Goal: Task Accomplishment & Management: Manage account settings

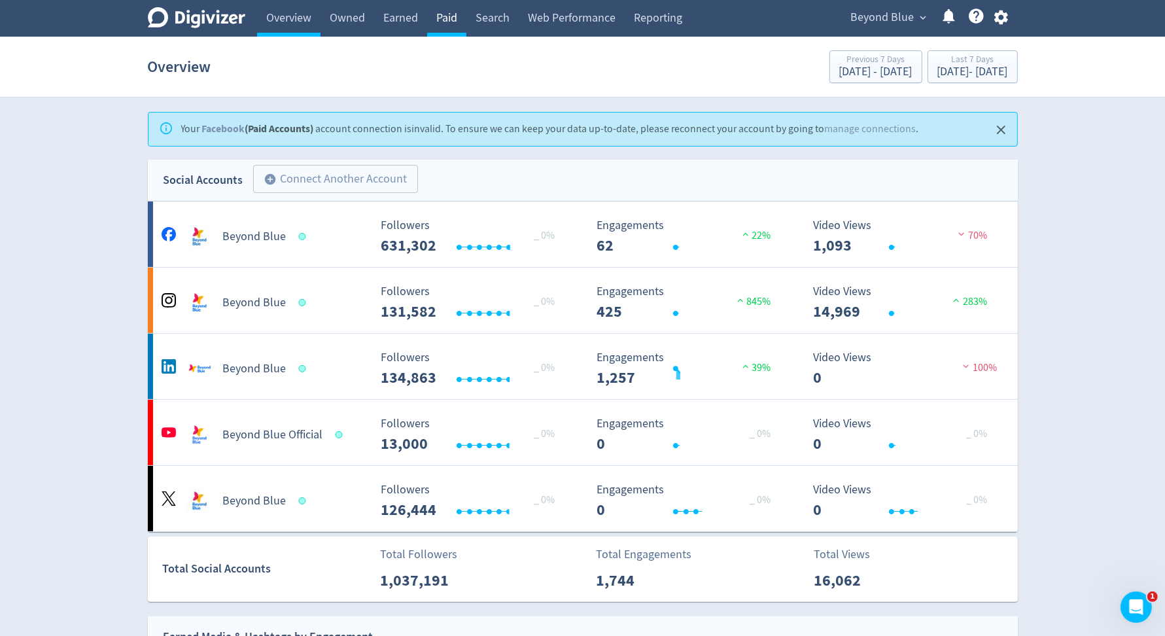
click at [442, 24] on link "Paid" at bounding box center [446, 18] width 39 height 37
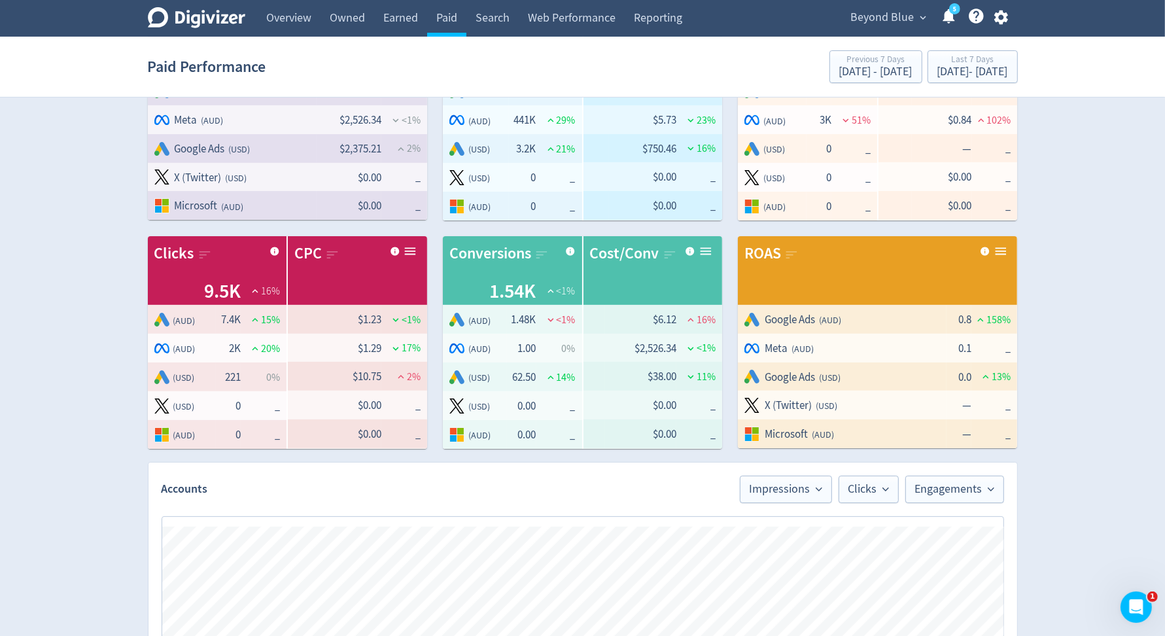
scroll to position [732, 0]
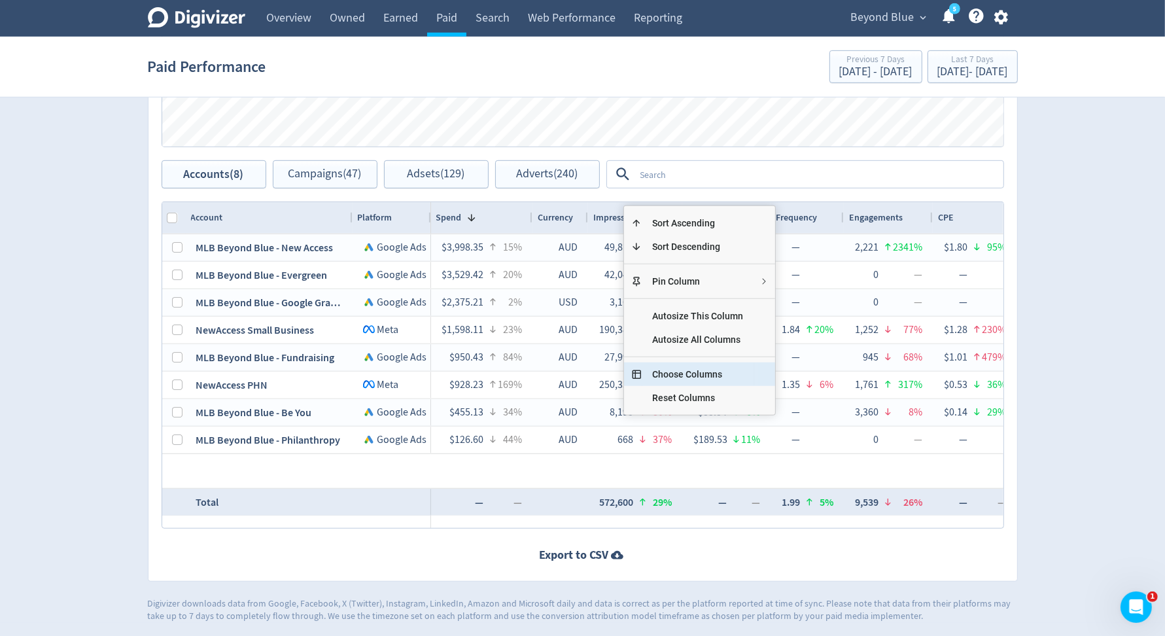
click at [686, 362] on span "Choose Columns" at bounding box center [698, 374] width 112 height 24
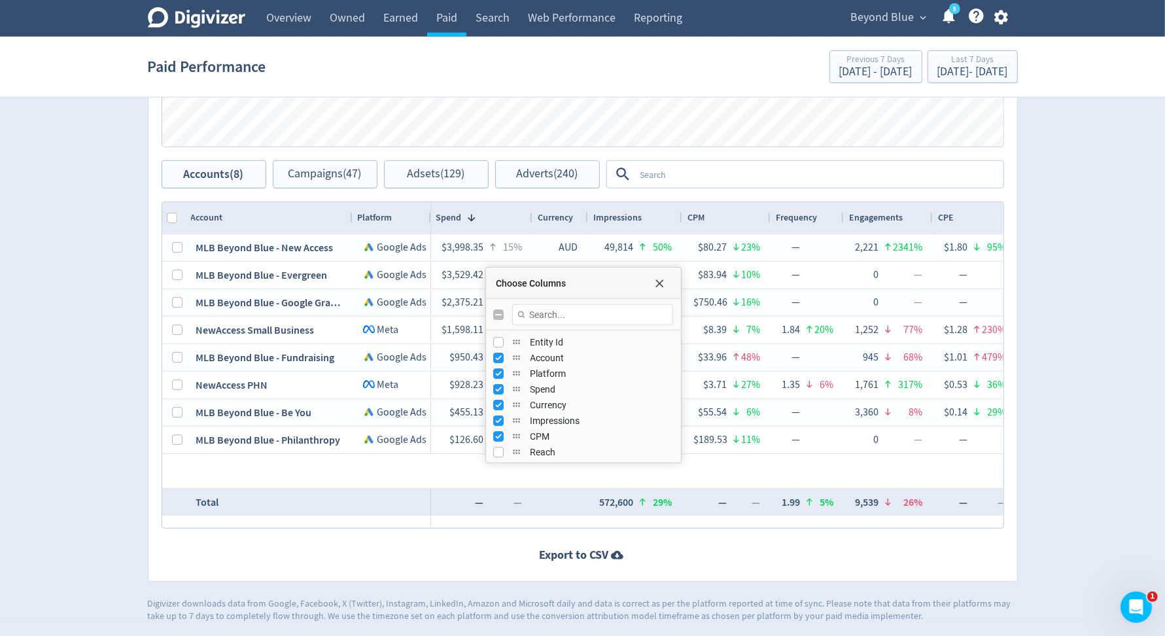
click at [502, 316] on input "Toggle All Columns Visibility" at bounding box center [499, 314] width 10 height 10
checkbox input "true"
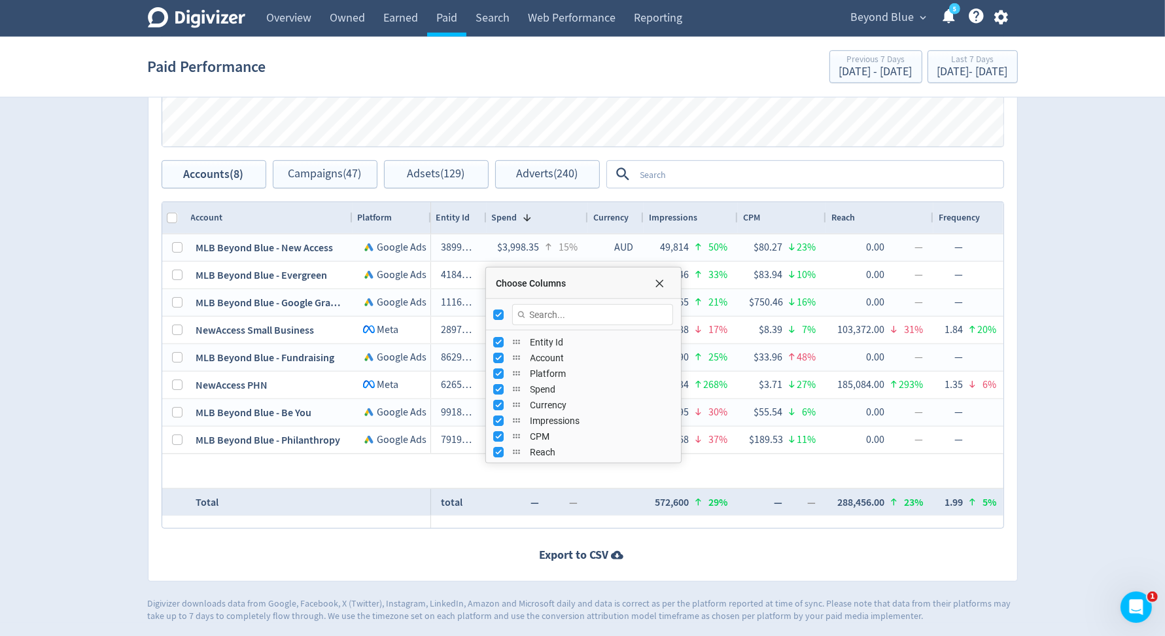
click at [502, 316] on input "Toggle All Columns Visibility" at bounding box center [499, 314] width 10 height 10
checkbox input "false"
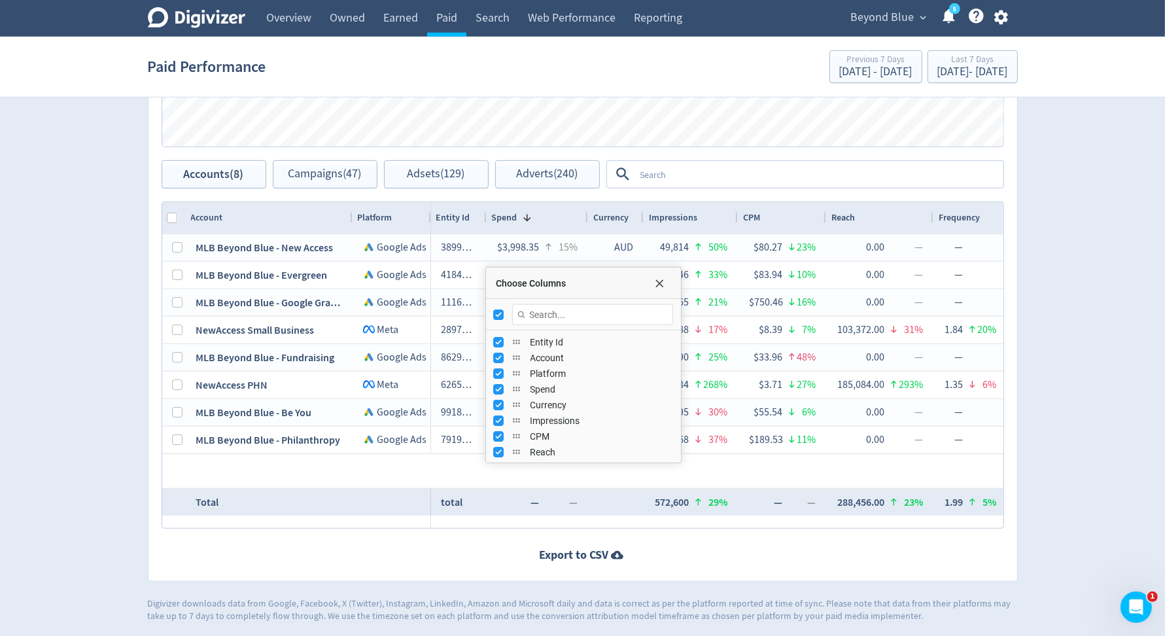
checkbox input "false"
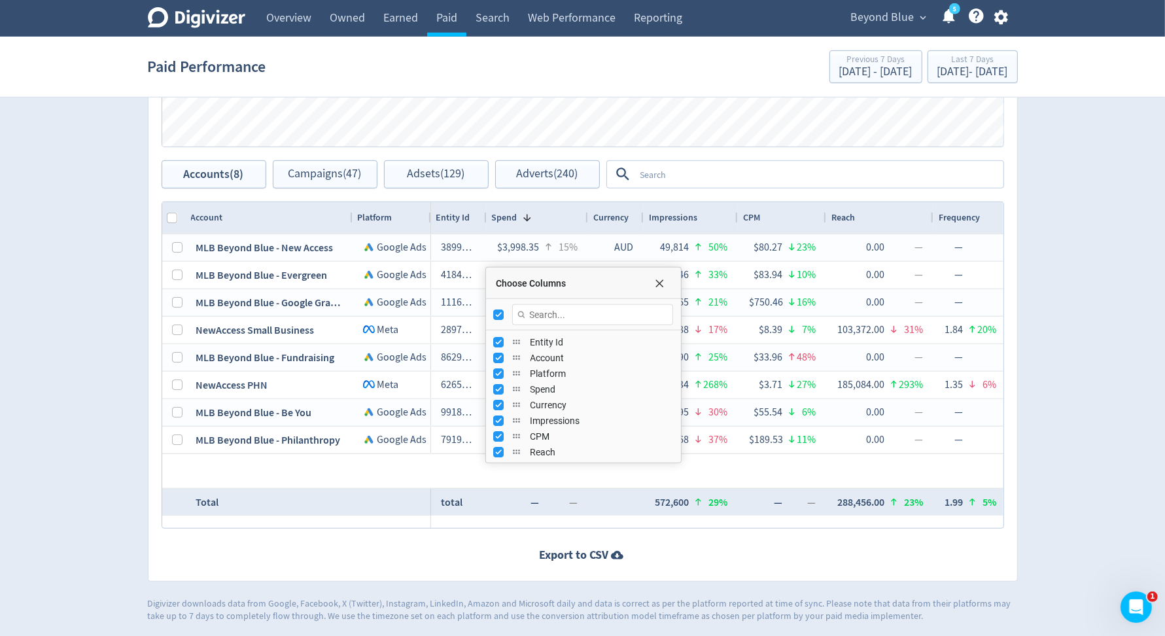
checkbox input "false"
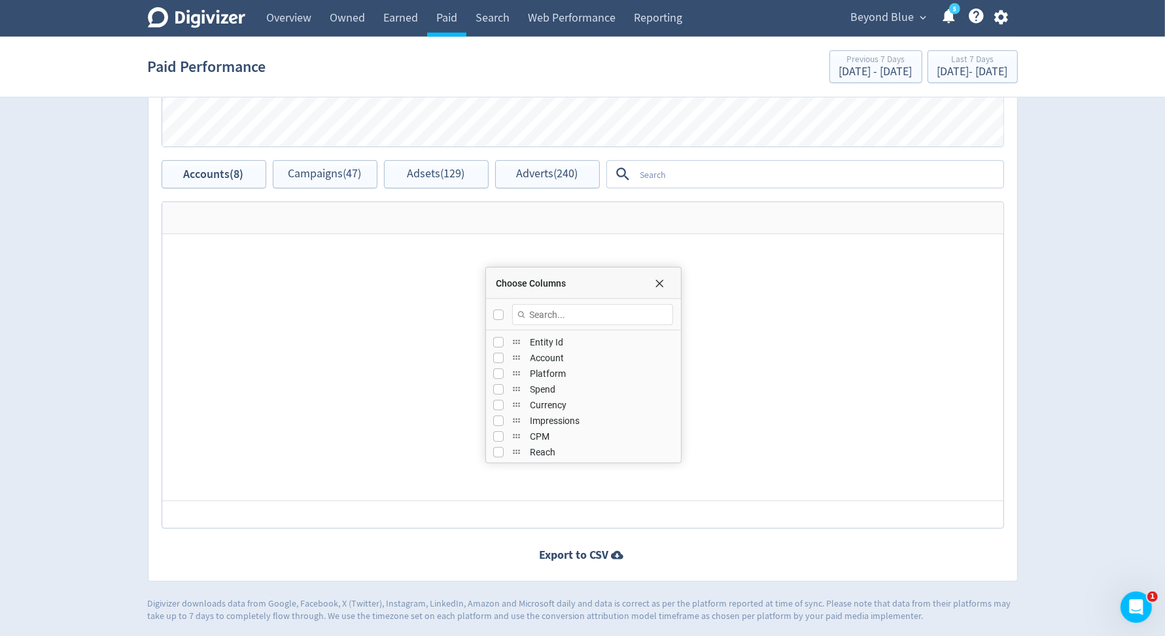
click at [502, 316] on input "Toggle All Columns Visibility" at bounding box center [499, 314] width 10 height 10
checkbox input "true"
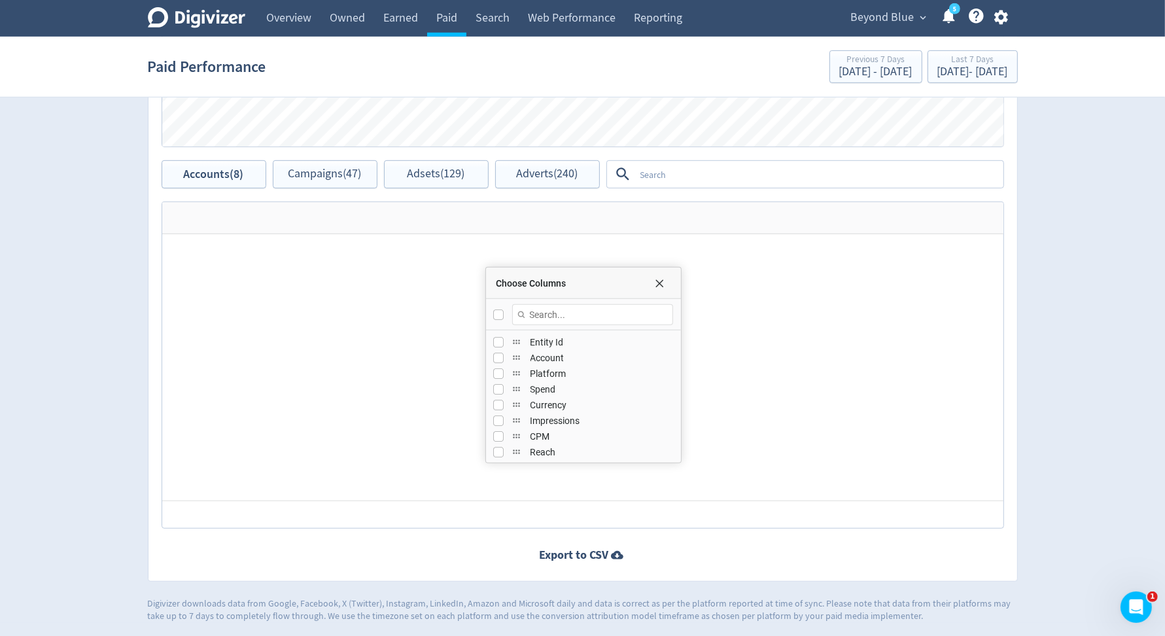
checkbox input "true"
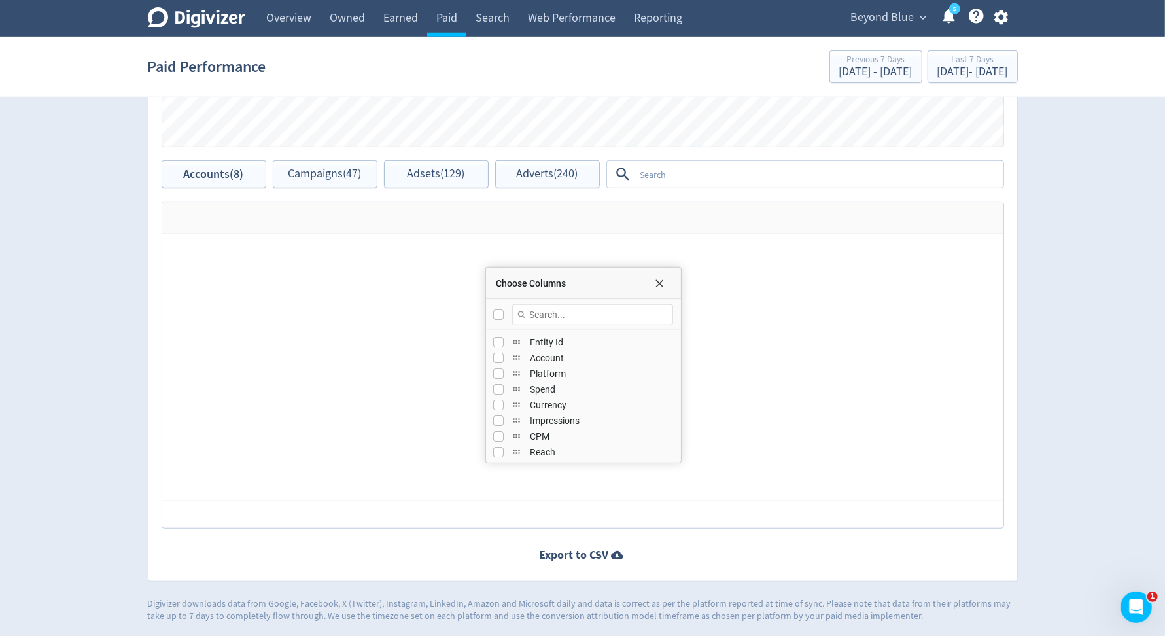
checkbox input "true"
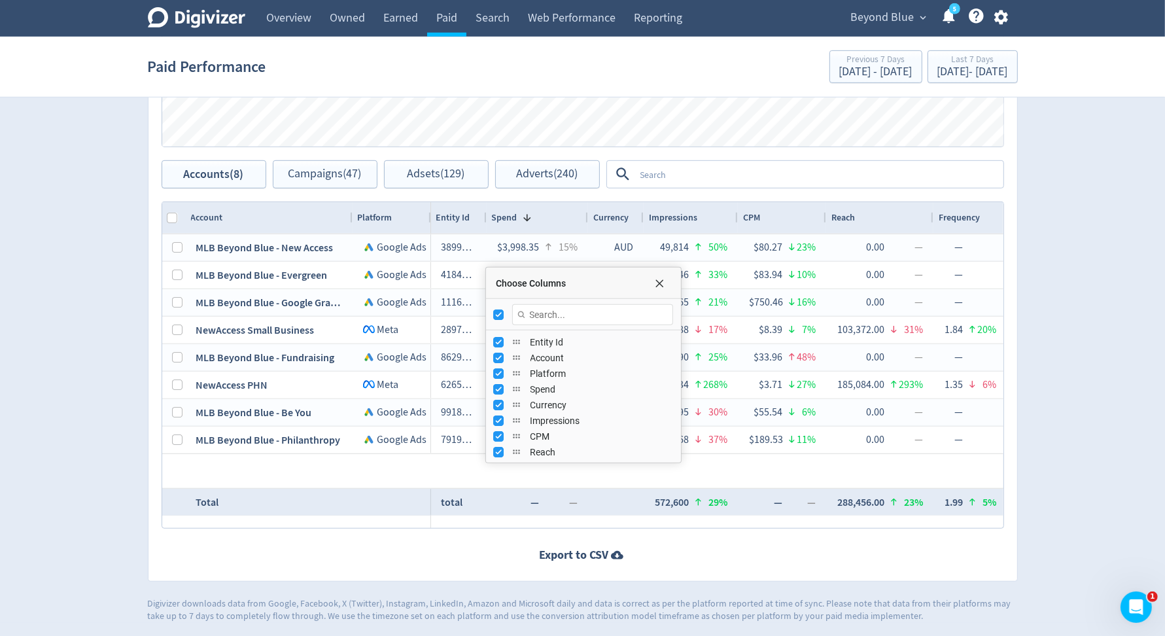
click at [502, 316] on input "Toggle All Columns Visibility" at bounding box center [499, 314] width 10 height 10
checkbox input "false"
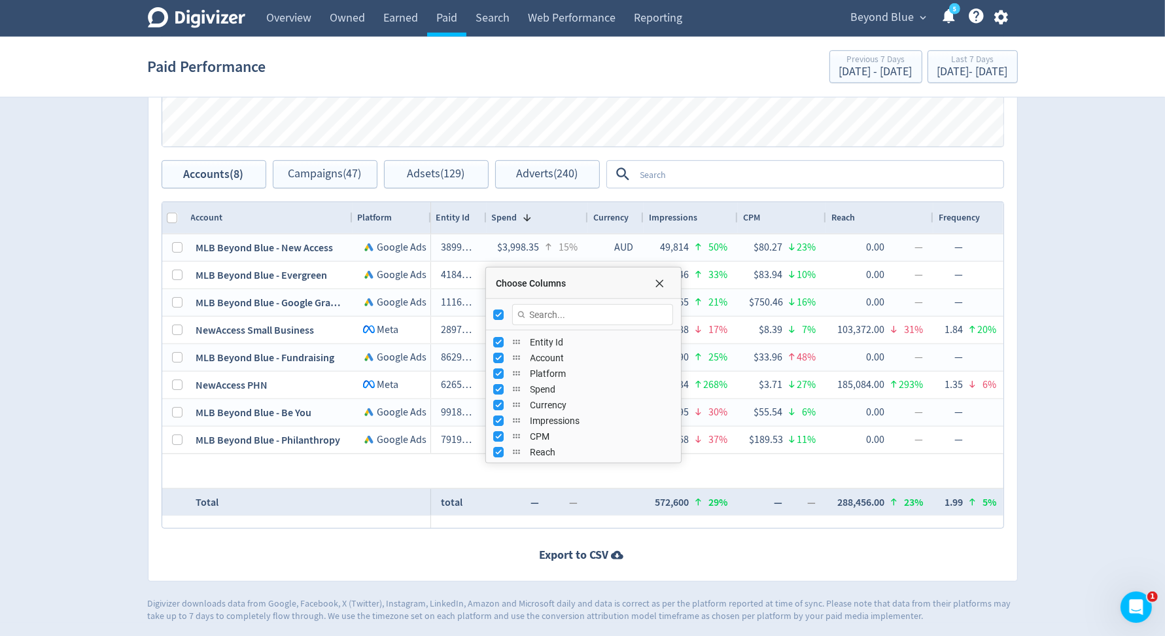
checkbox input "false"
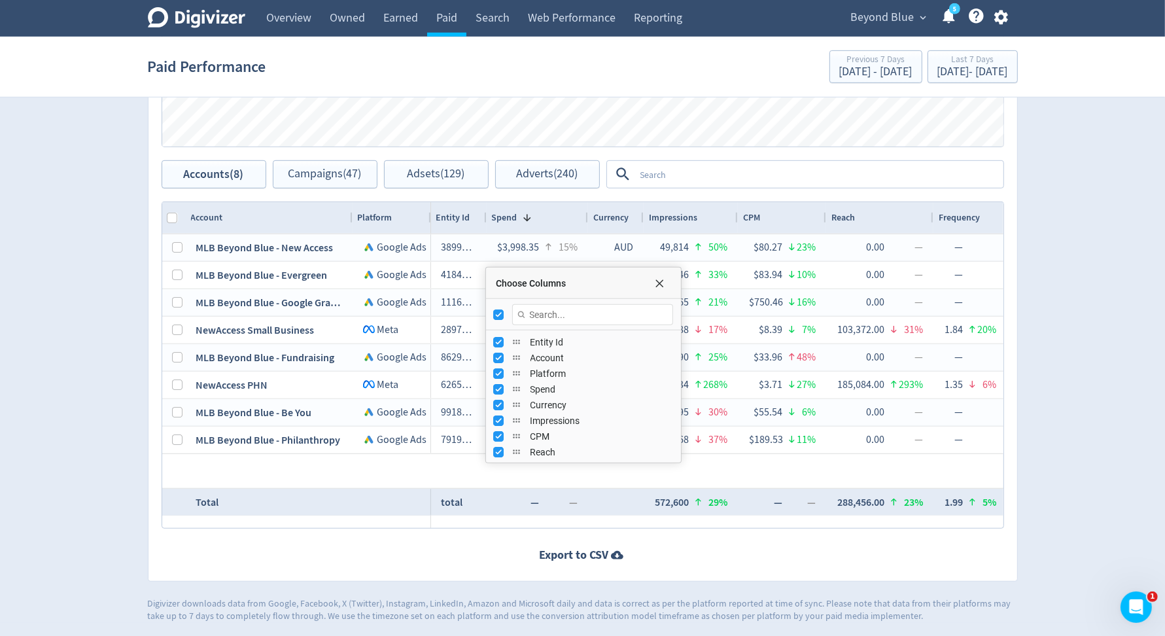
checkbox input "false"
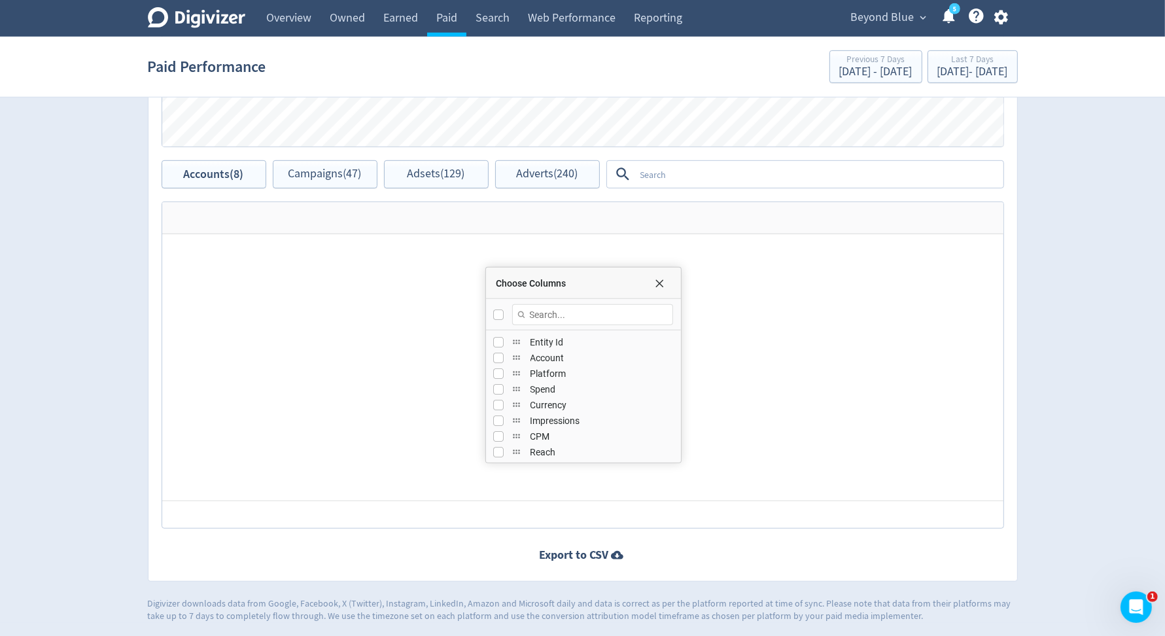
click at [502, 316] on input "Toggle All Columns Visibility" at bounding box center [499, 314] width 10 height 10
checkbox input "true"
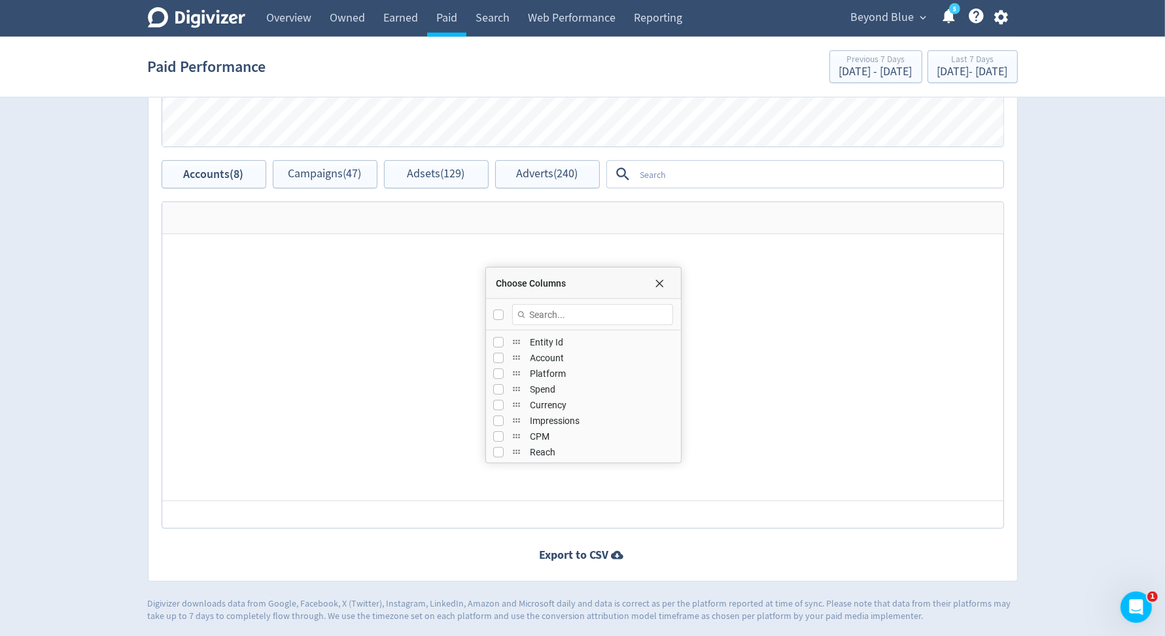
checkbox input "true"
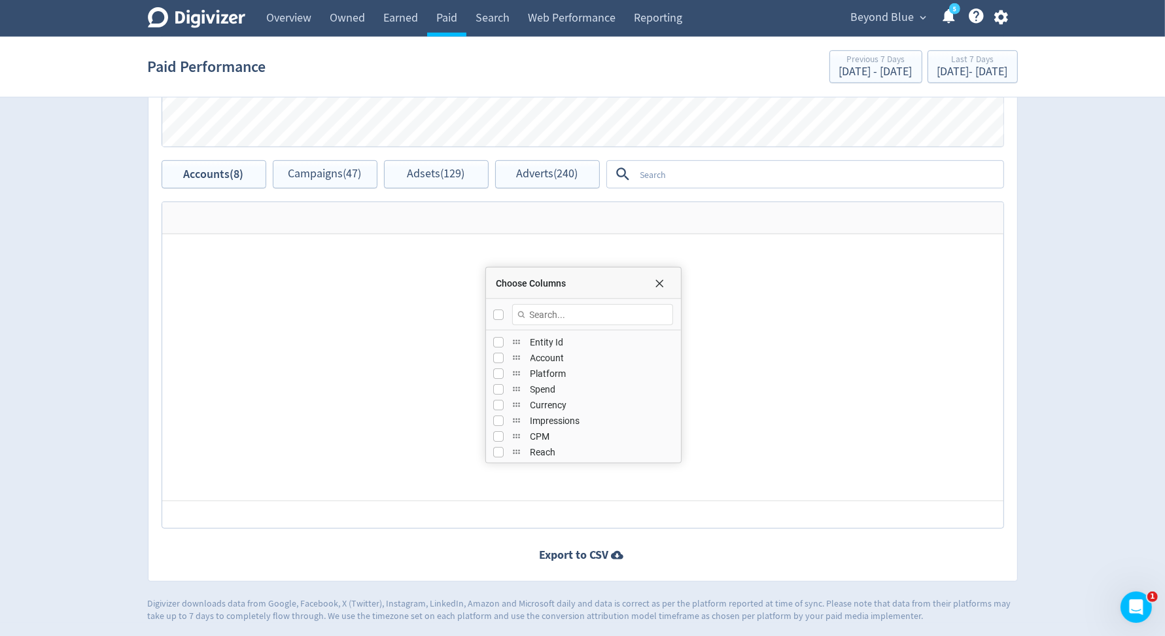
checkbox input "true"
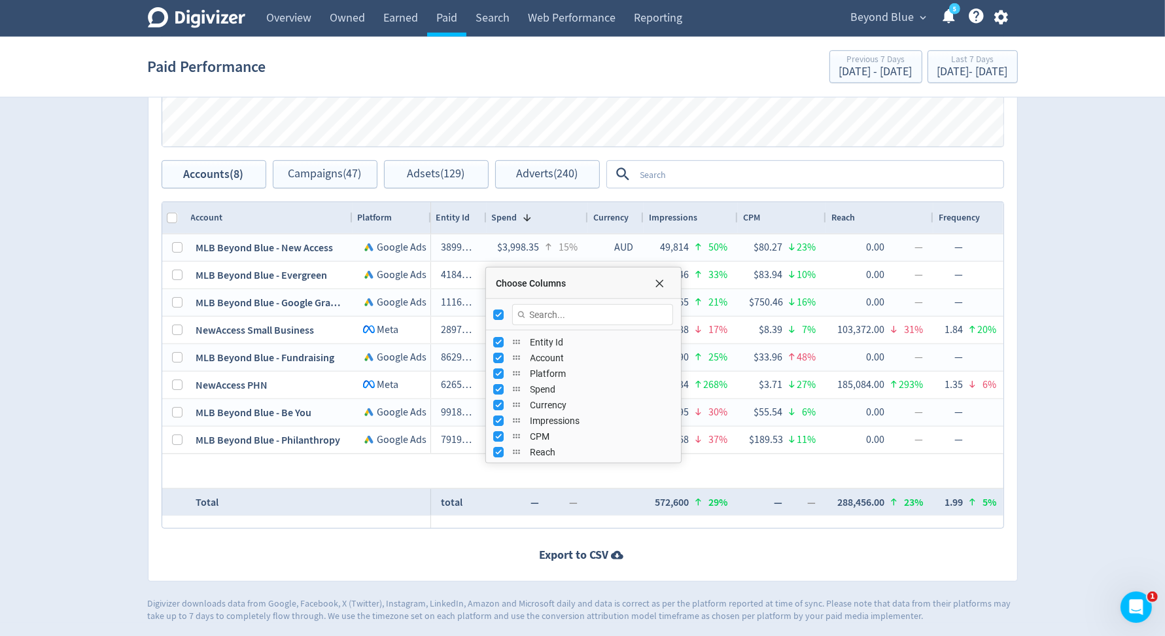
click at [903, 5] on div "Beyond Blue expand_more 5 Help Center - Searchable support on using Digivizer" at bounding box center [927, 18] width 181 height 37
click at [894, 14] on span "Beyond Blue" at bounding box center [882, 17] width 63 height 21
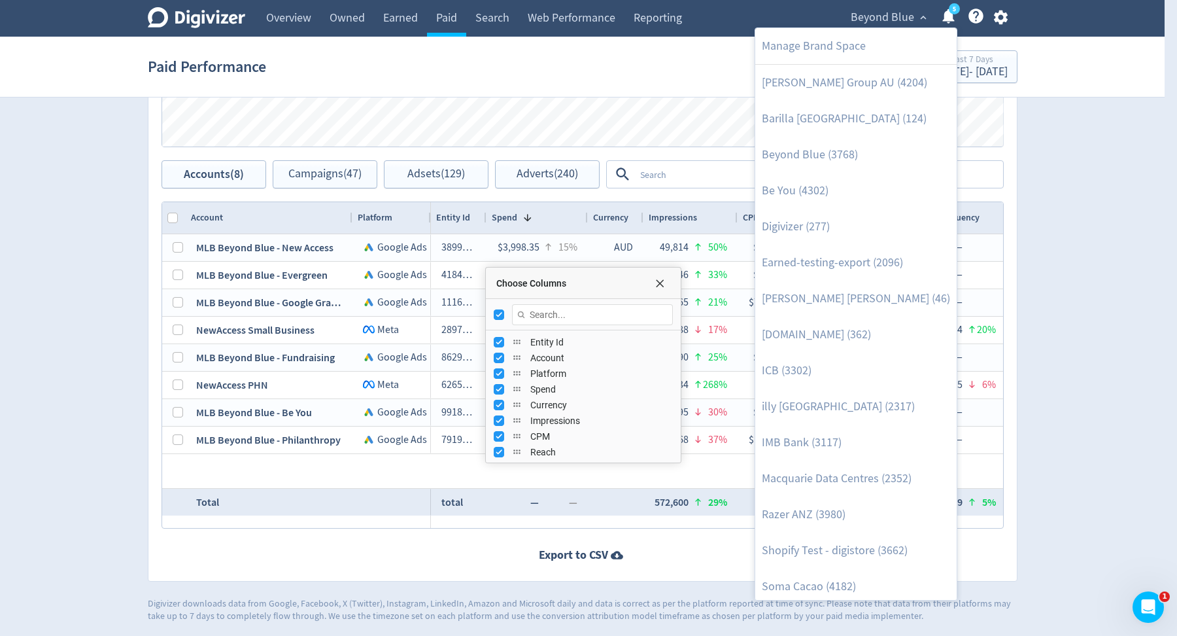
click at [725, 173] on div at bounding box center [588, 318] width 1177 height 636
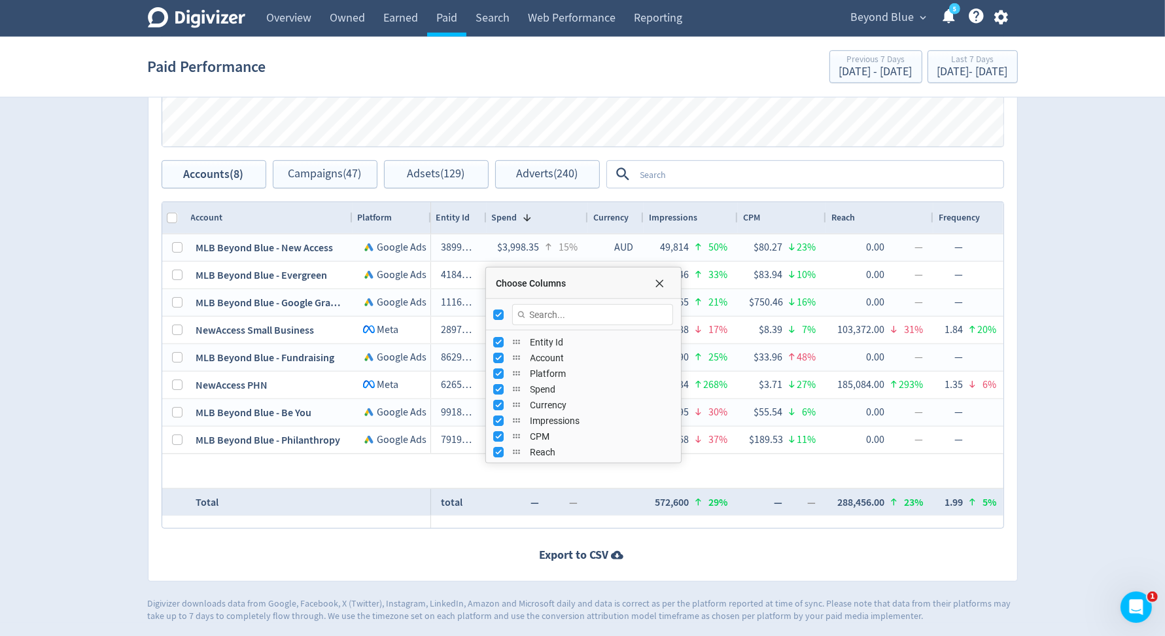
click at [726, 168] on textarea at bounding box center [818, 174] width 367 height 24
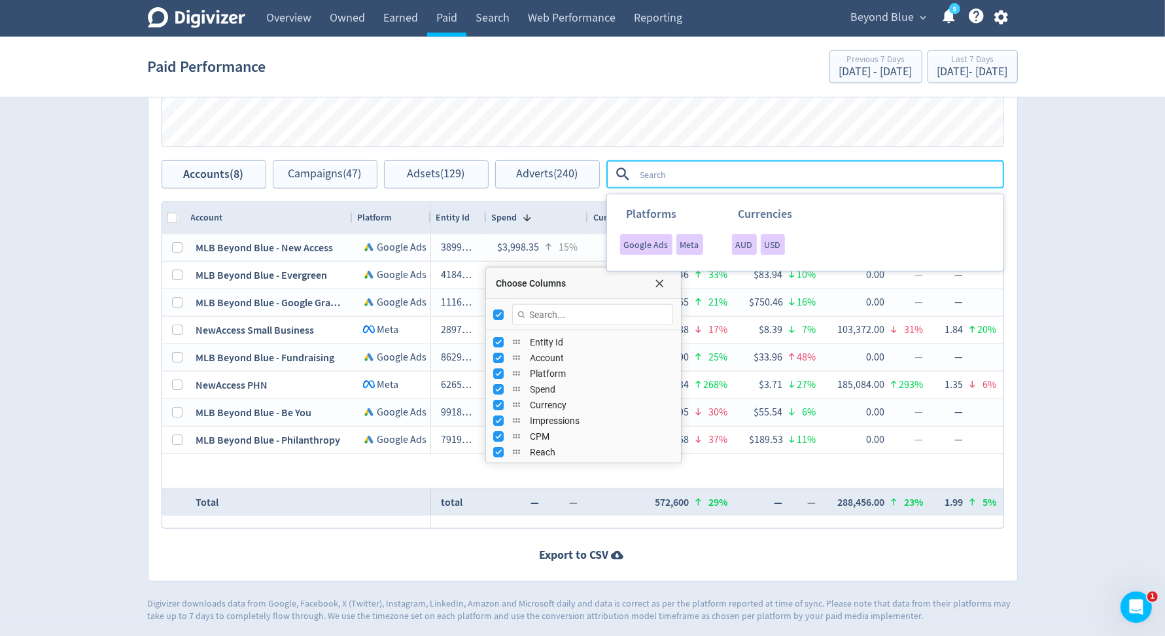
drag, startPoint x: 762, startPoint y: 236, endPoint x: 604, endPoint y: 221, distance: 158.3
click at [765, 240] on span "USD" at bounding box center [773, 244] width 16 height 9
checkbox input "false"
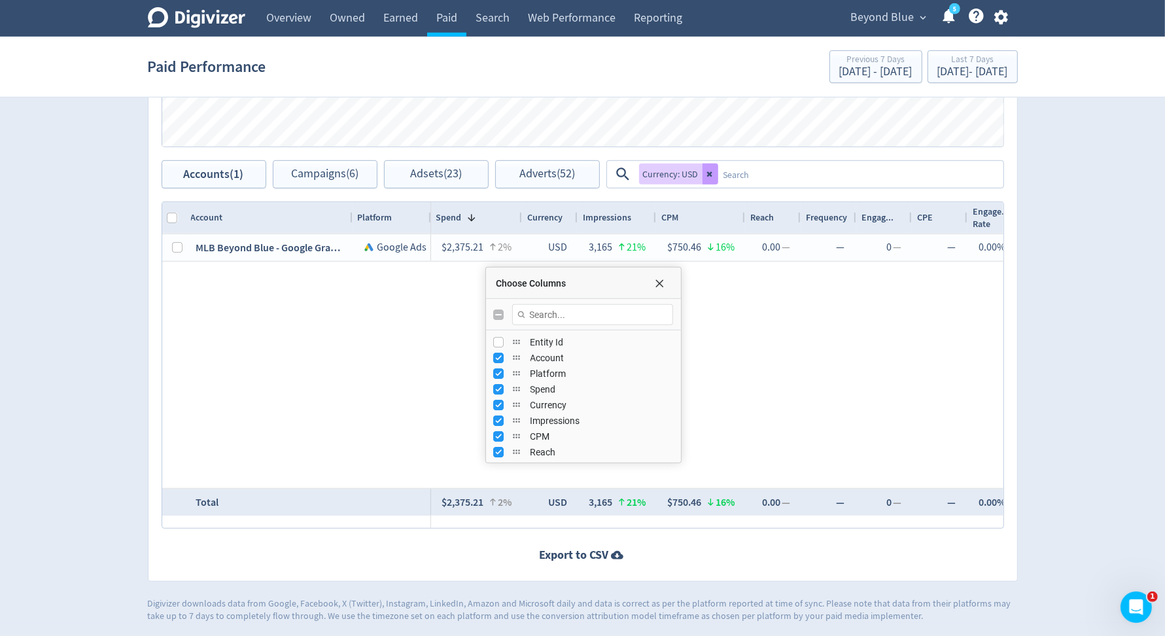
click at [712, 175] on icon at bounding box center [710, 174] width 8 height 8
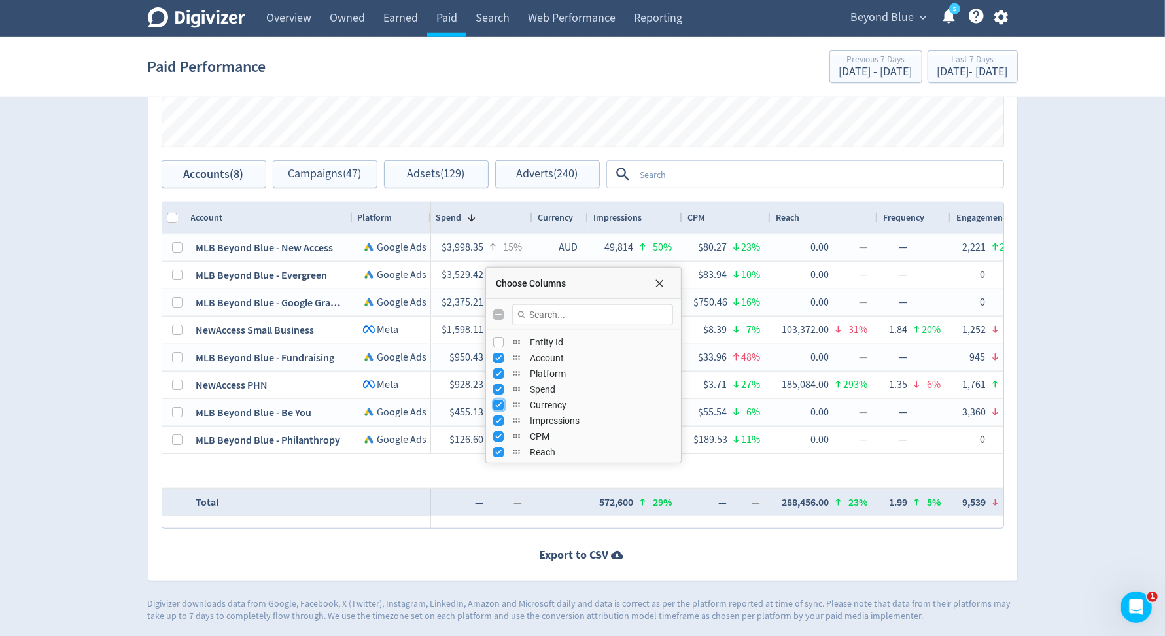
click at [498, 400] on input "Press SPACE to toggle visibility (visible)" at bounding box center [499, 405] width 10 height 10
checkbox input "false"
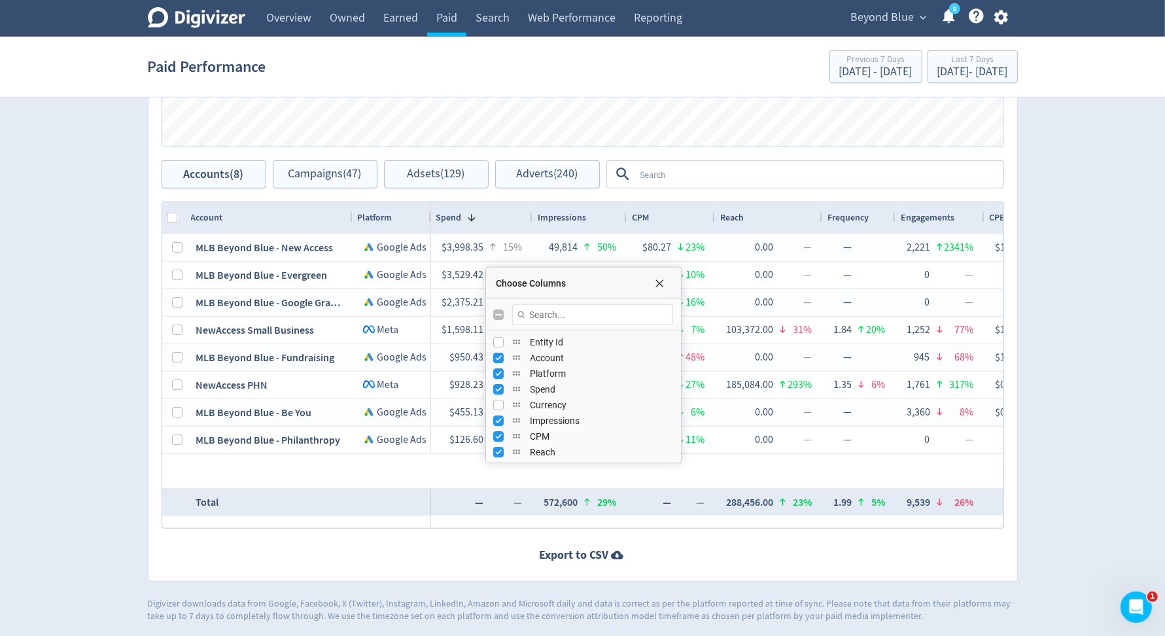
click at [678, 175] on textarea at bounding box center [818, 174] width 367 height 24
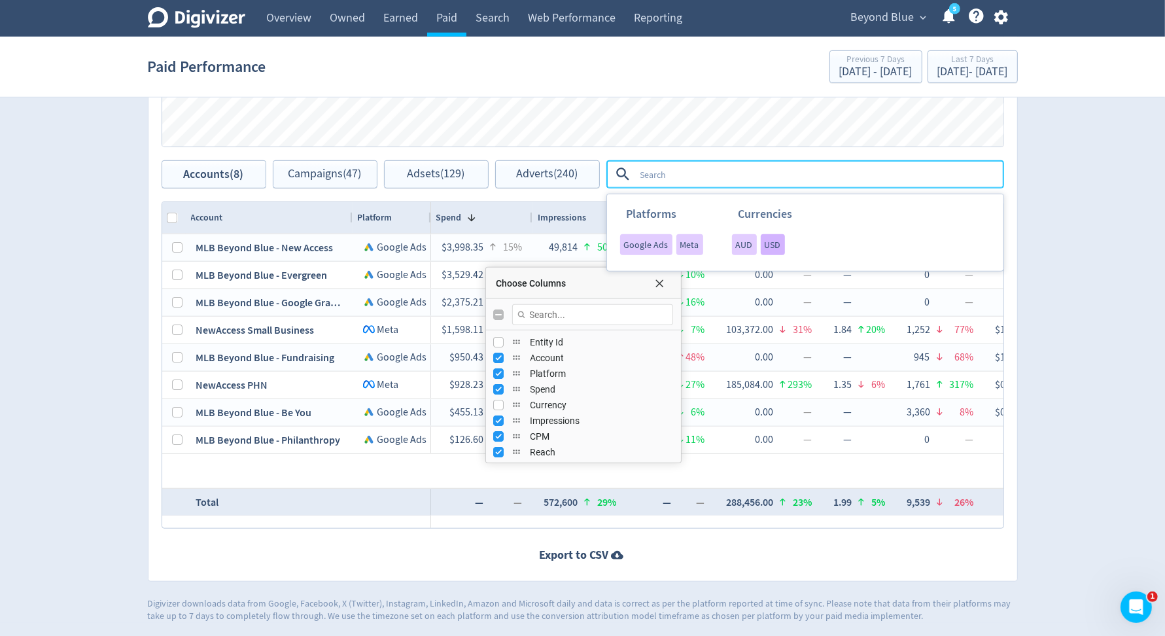
click at [769, 240] on span "USD" at bounding box center [773, 244] width 16 height 9
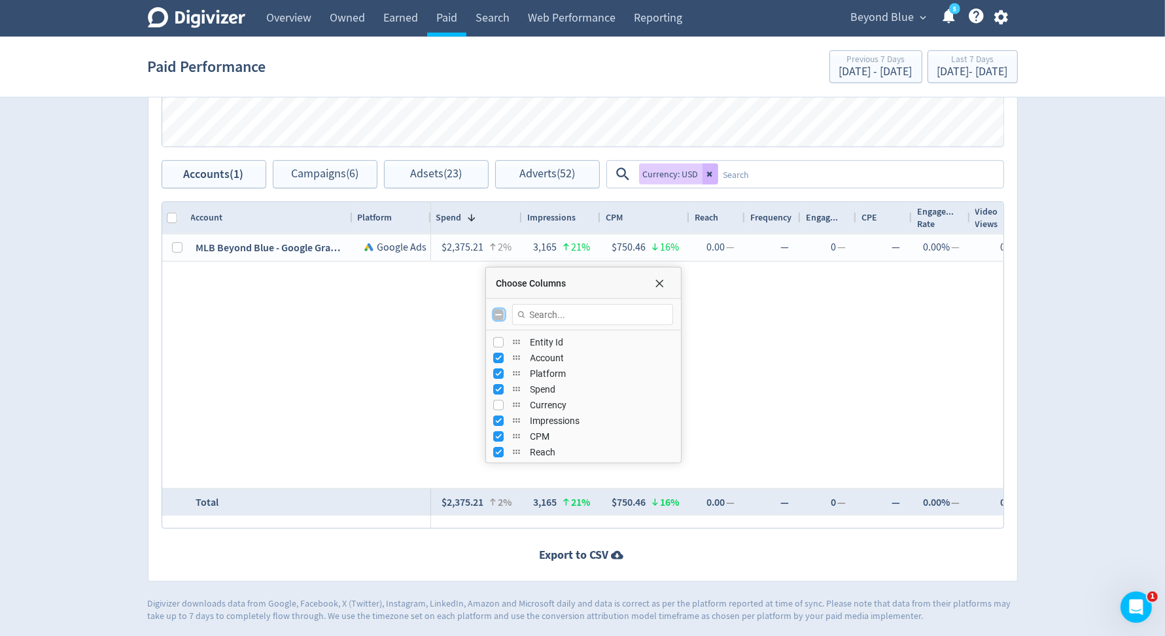
click at [496, 312] on input "Toggle All Columns Visibility" at bounding box center [499, 314] width 10 height 10
checkbox input "true"
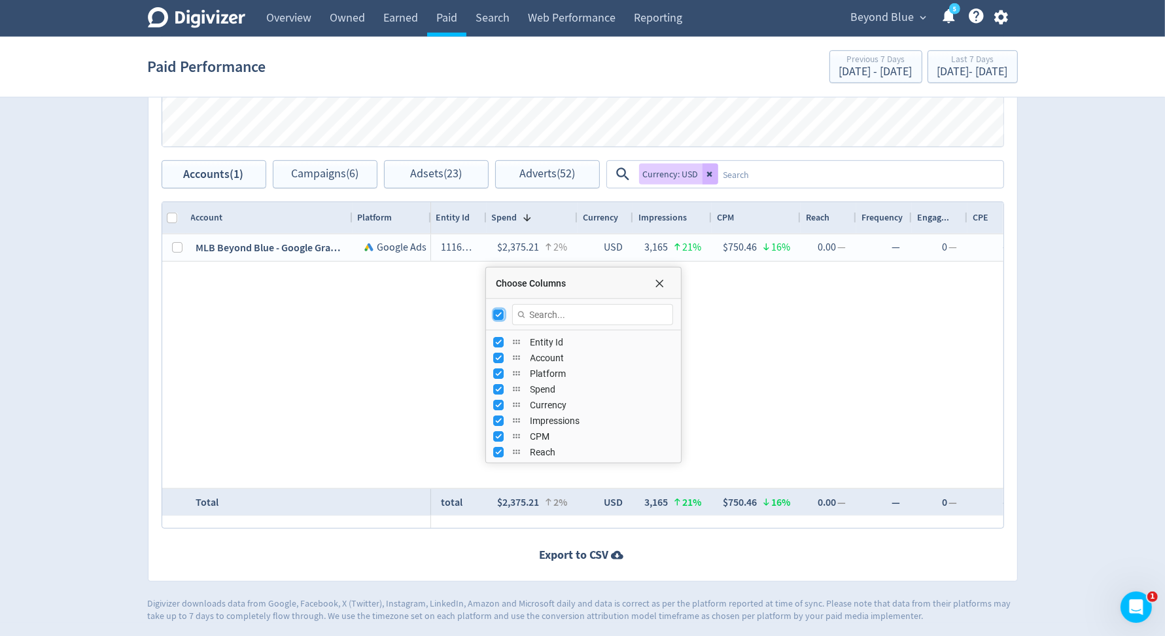
click at [496, 312] on input "Toggle All Columns Visibility" at bounding box center [499, 314] width 10 height 10
checkbox input "false"
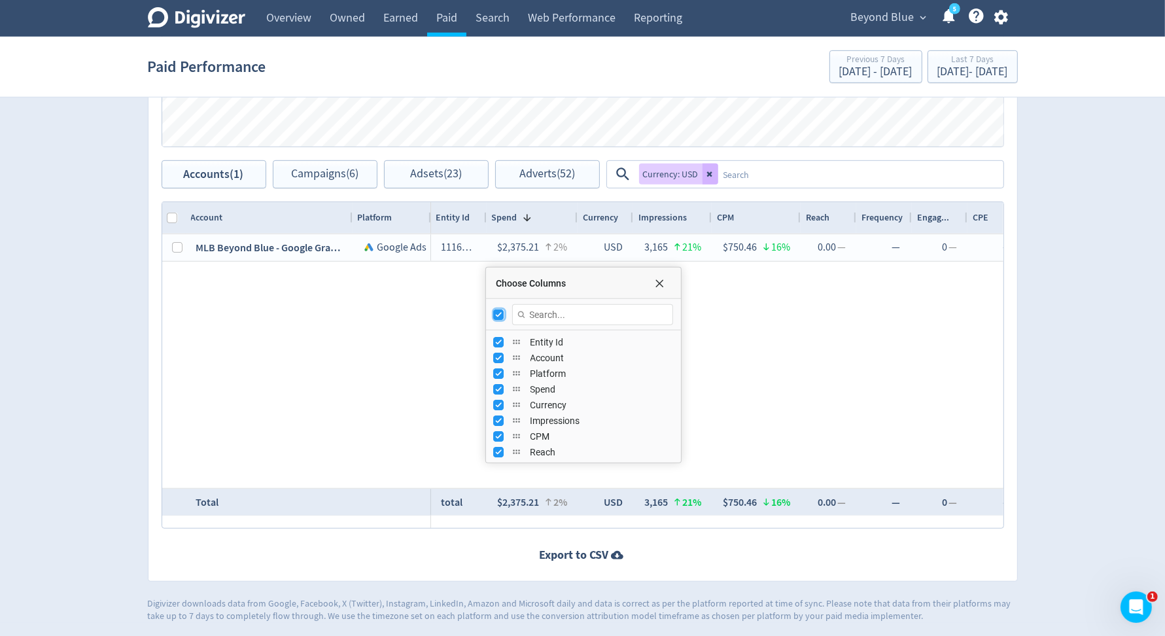
checkbox input "false"
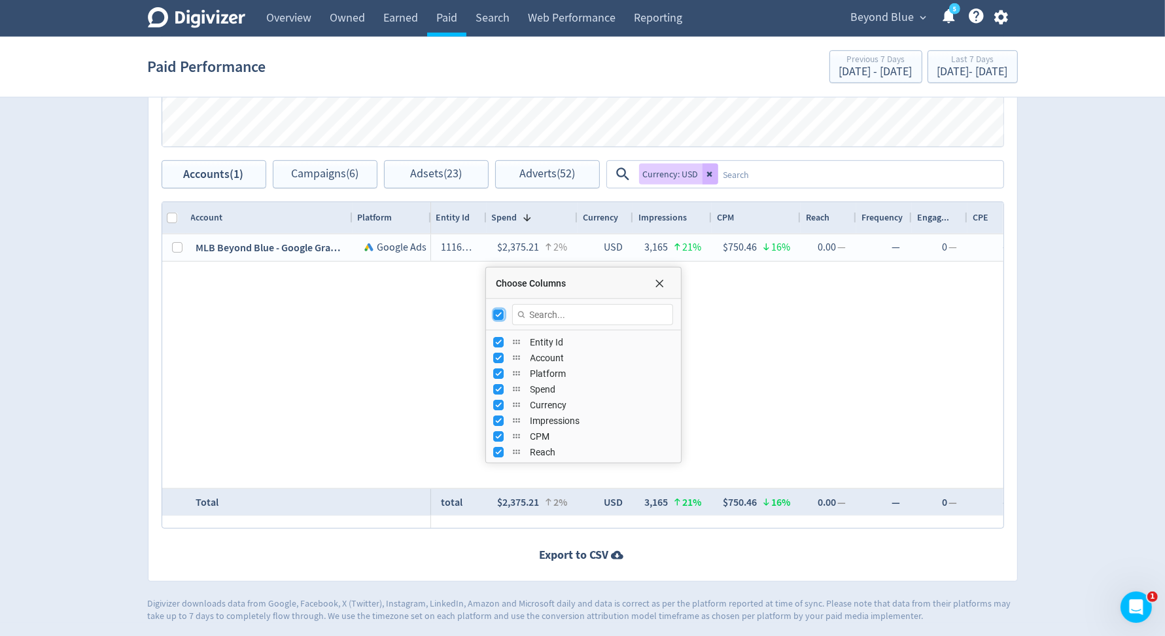
checkbox input "false"
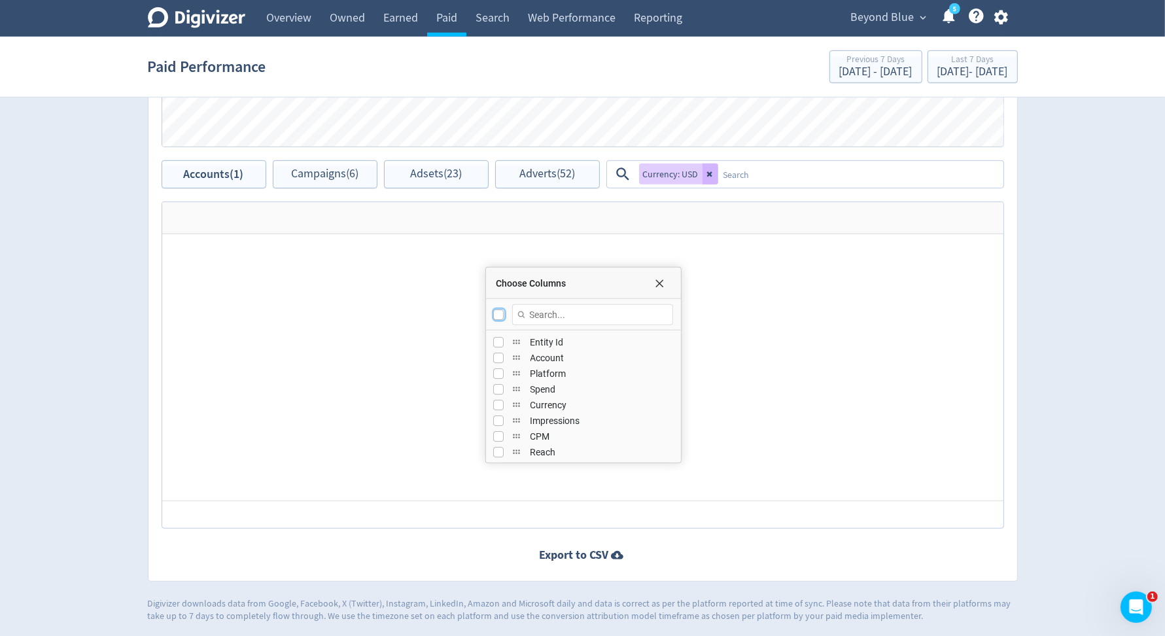
click at [496, 312] on input "Toggle All Columns Visibility" at bounding box center [499, 314] width 10 height 10
checkbox input "true"
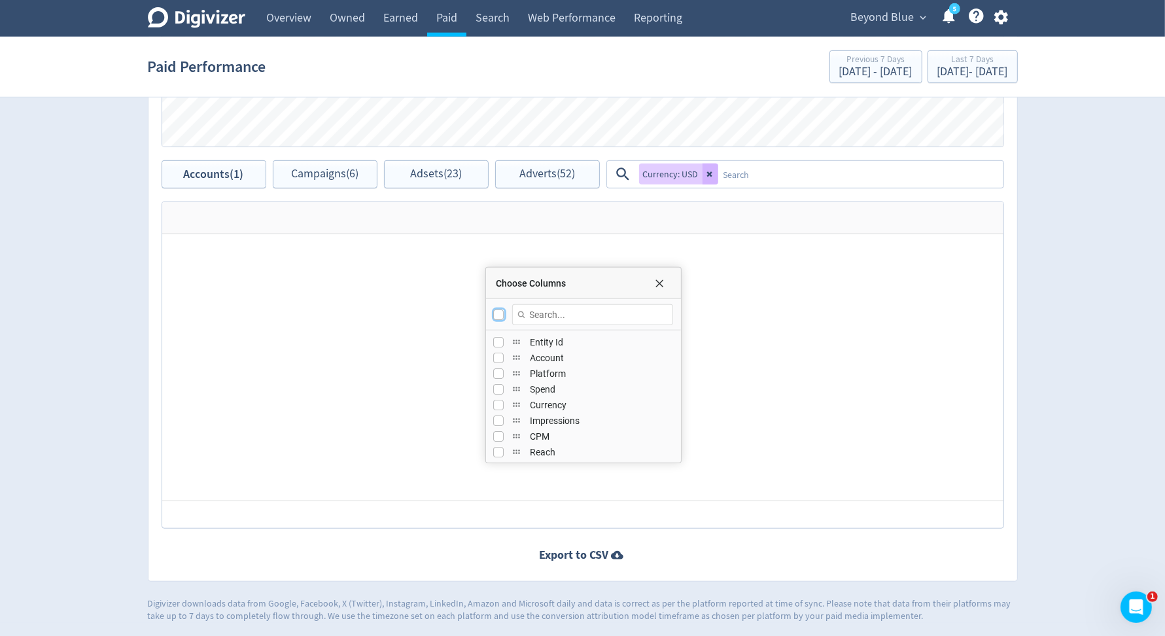
checkbox input "true"
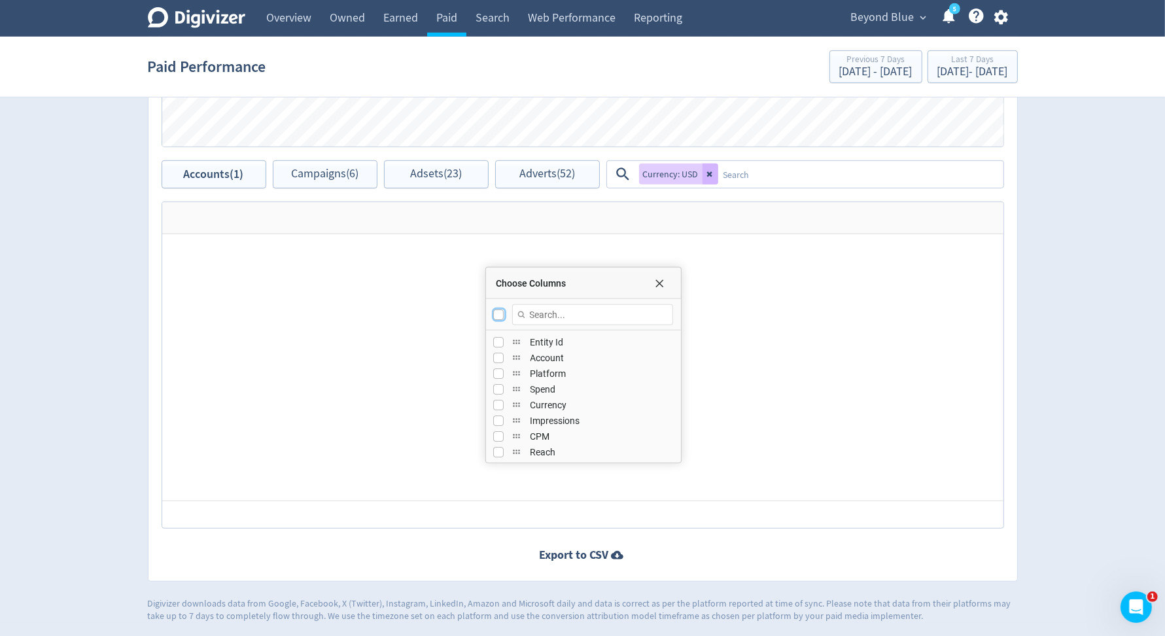
checkbox input "true"
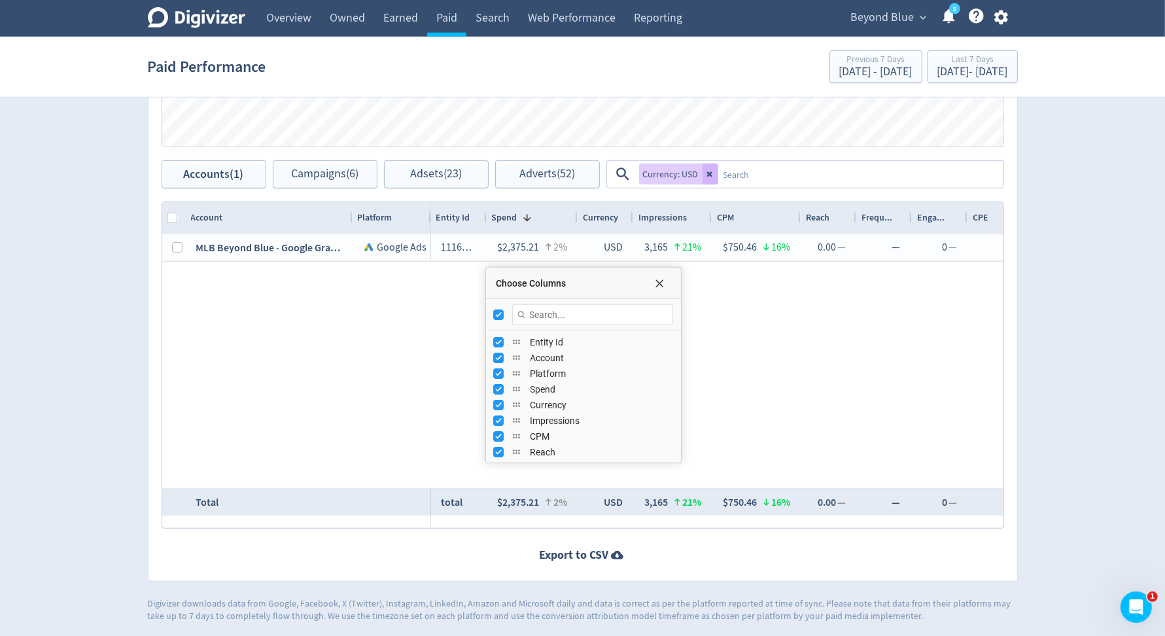
click at [777, 315] on div "1116052578 $2,375.21 2% USD 3,165 21% $750.46 16% 0.00 — — 0 — — 0.00% — 0 — — …" at bounding box center [717, 361] width 572 height 254
